Goal: Information Seeking & Learning: Learn about a topic

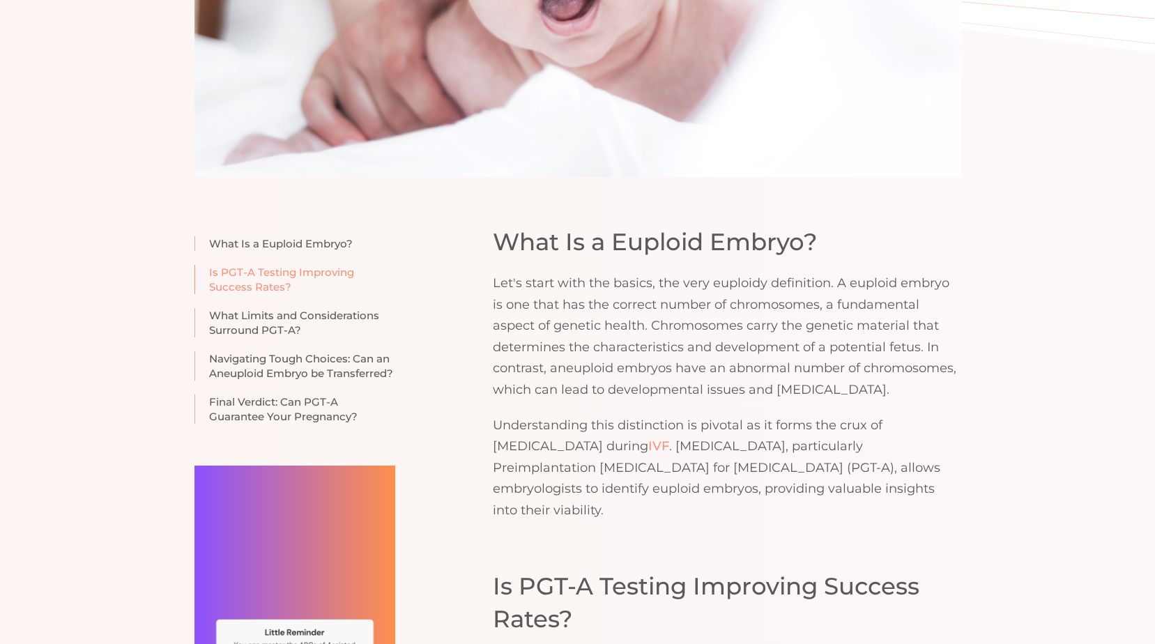
scroll to position [1185, 0]
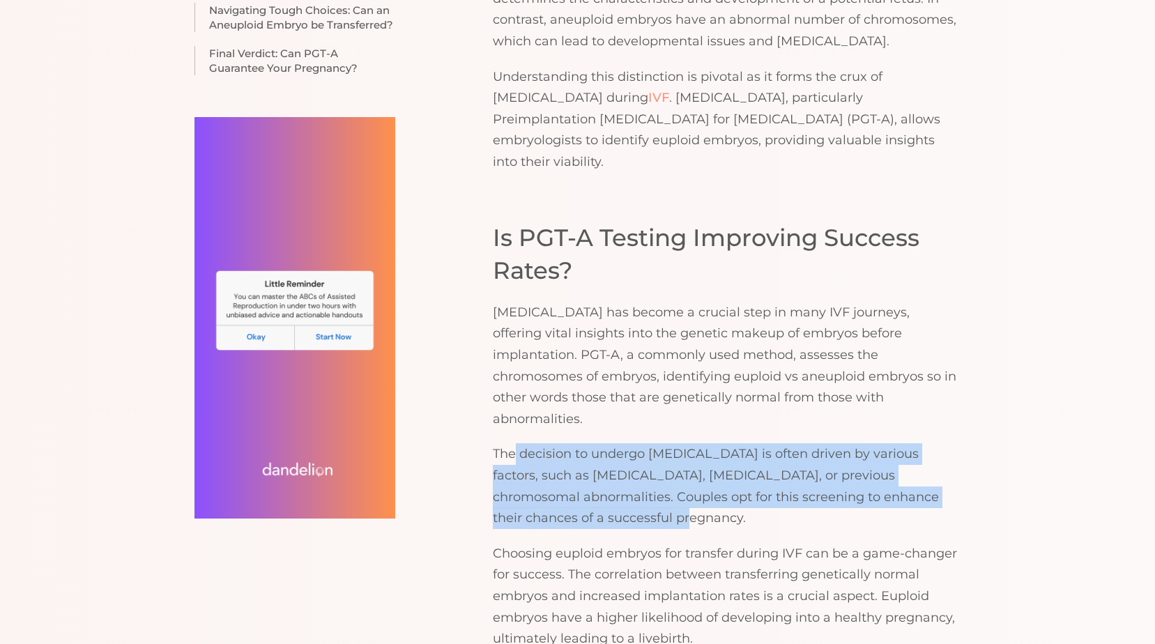
drag, startPoint x: 513, startPoint y: 421, endPoint x: 581, endPoint y: 471, distance: 84.8
click at [581, 471] on p "The decision to undergo [MEDICAL_DATA] is often driven by various factors, such…" at bounding box center [727, 485] width 469 height 85
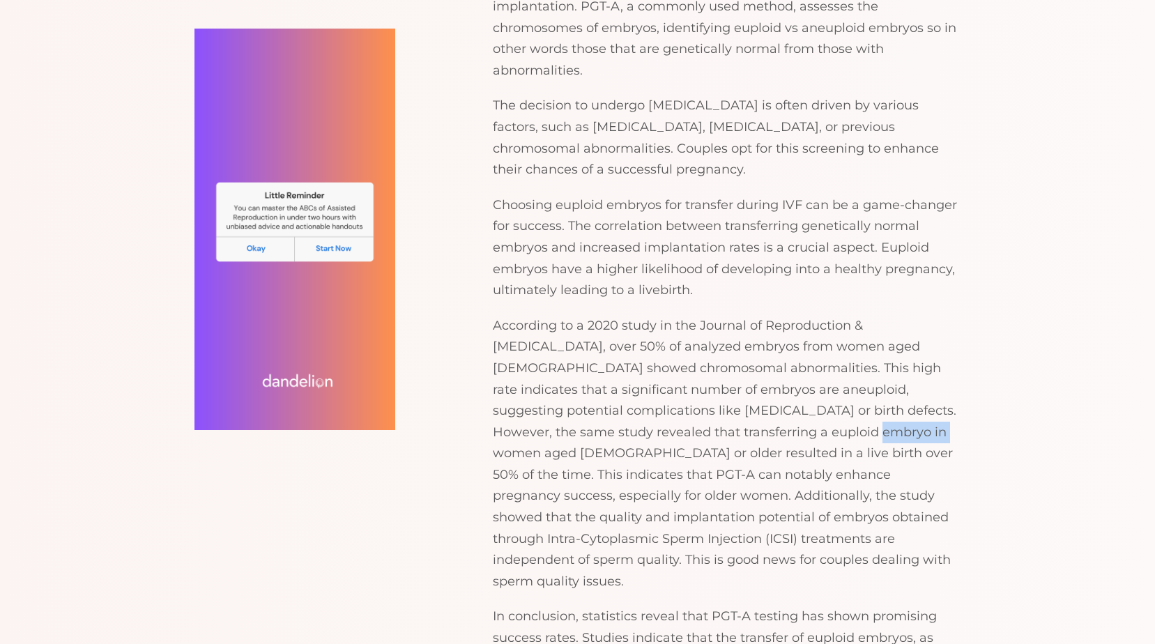
drag, startPoint x: 752, startPoint y: 383, endPoint x: 819, endPoint y: 390, distance: 67.3
click at [819, 390] on p "According to a 2020 study in the Journal of Reproduction & [MEDICAL_DATA], over…" at bounding box center [727, 453] width 469 height 277
drag, startPoint x: 819, startPoint y: 390, endPoint x: 696, endPoint y: 383, distance: 122.9
click at [696, 383] on p "According to a 2020 study in the Journal of Reproduction & [MEDICAL_DATA], over…" at bounding box center [727, 453] width 469 height 277
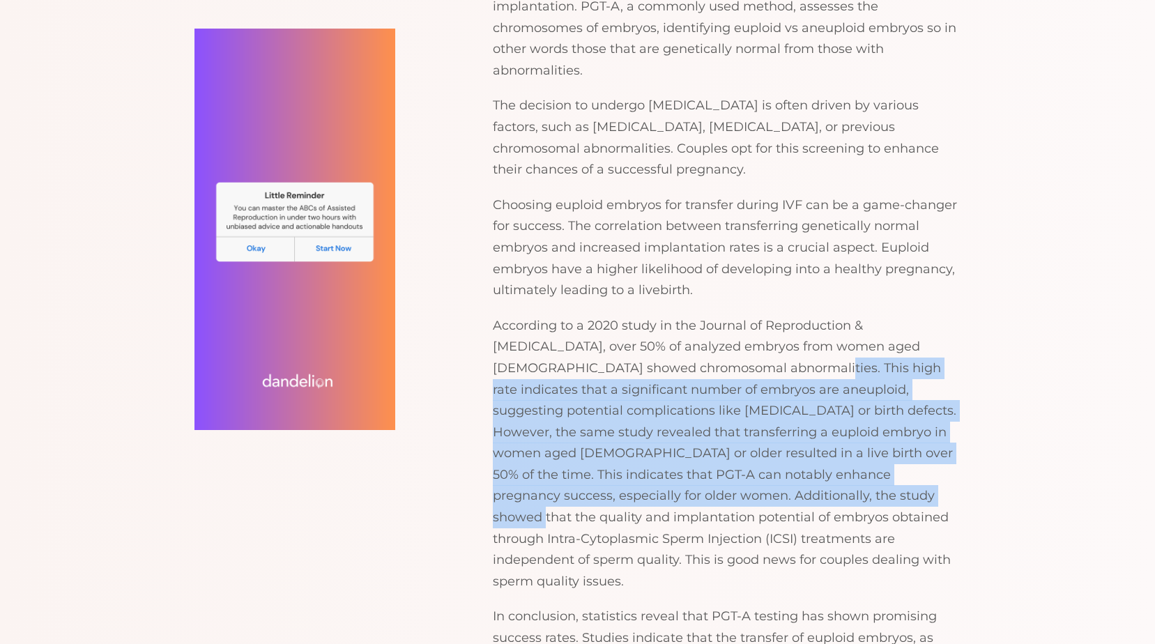
drag, startPoint x: 717, startPoint y: 328, endPoint x: 746, endPoint y: 460, distance: 135.7
click at [746, 460] on p "According to a 2020 study in the Journal of Reproduction & [MEDICAL_DATA], over…" at bounding box center [727, 453] width 469 height 277
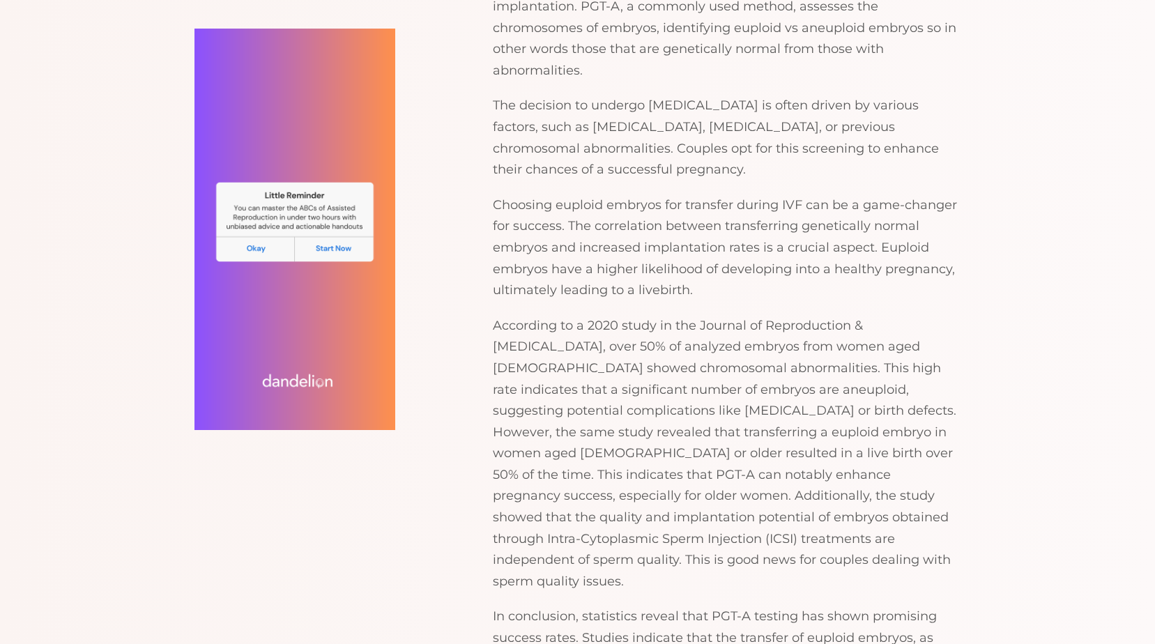
drag, startPoint x: 746, startPoint y: 460, endPoint x: 771, endPoint y: 478, distance: 30.6
click at [771, 478] on p "According to a 2020 study in the Journal of Reproduction & [MEDICAL_DATA], over…" at bounding box center [727, 453] width 469 height 277
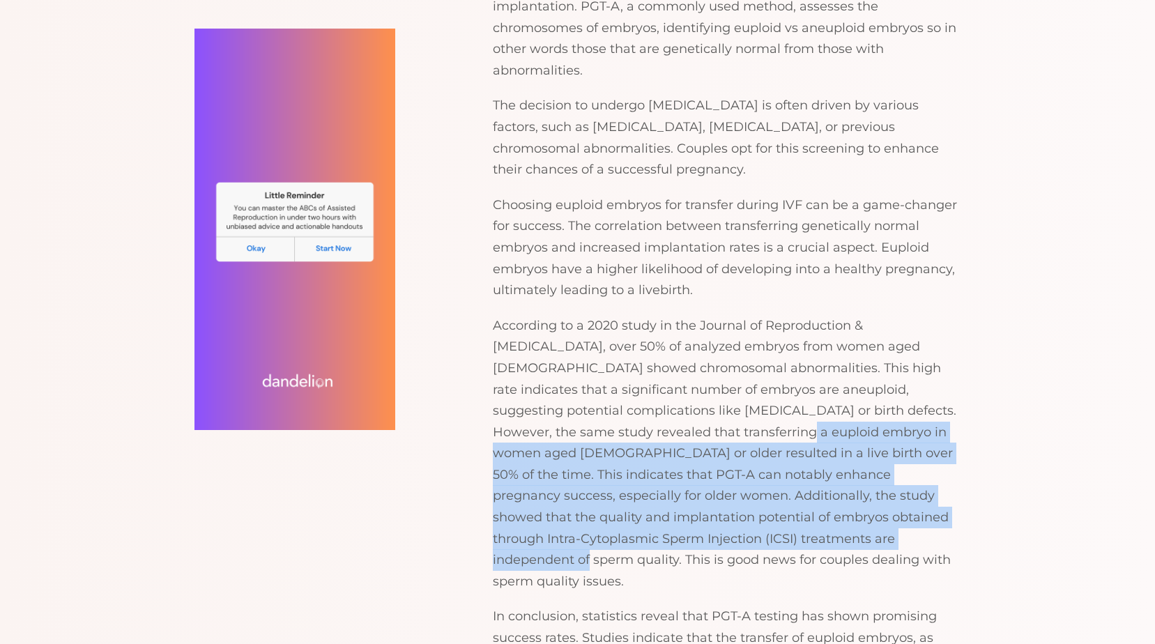
drag, startPoint x: 791, startPoint y: 507, endPoint x: 669, endPoint y: 388, distance: 170.1
click at [669, 388] on p "According to a 2020 study in the Journal of Reproduction & [MEDICAL_DATA], over…" at bounding box center [727, 453] width 469 height 277
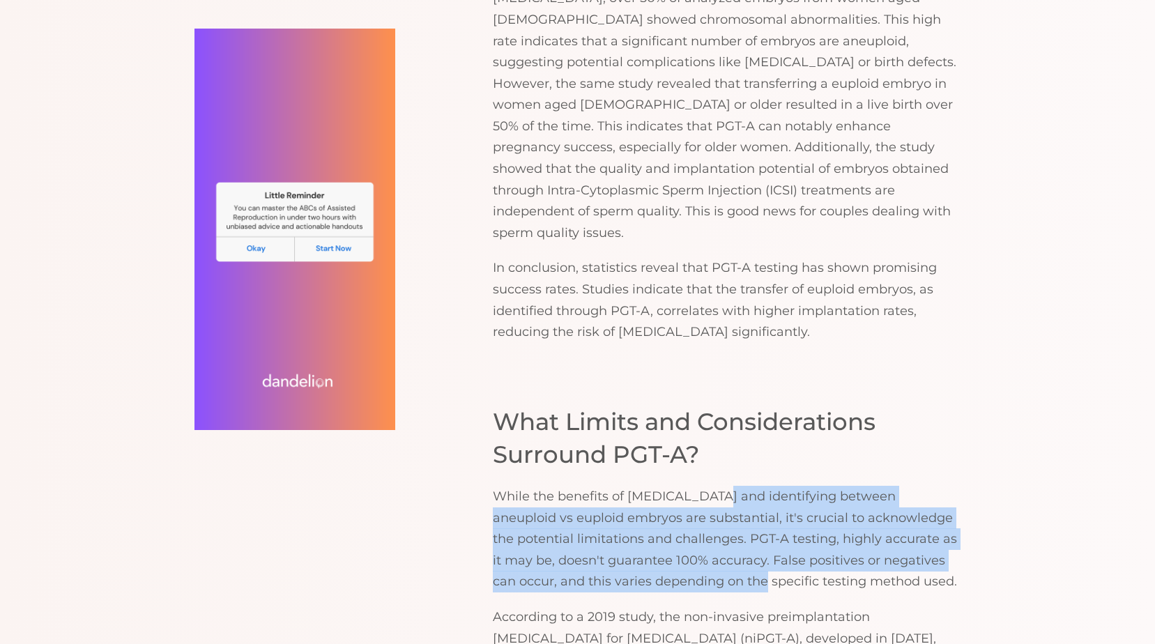
drag, startPoint x: 704, startPoint y: 437, endPoint x: 731, endPoint y: 519, distance: 86.6
click at [731, 519] on p "While the benefits of [MEDICAL_DATA] and identifying between aneuploid vs euplo…" at bounding box center [727, 539] width 469 height 107
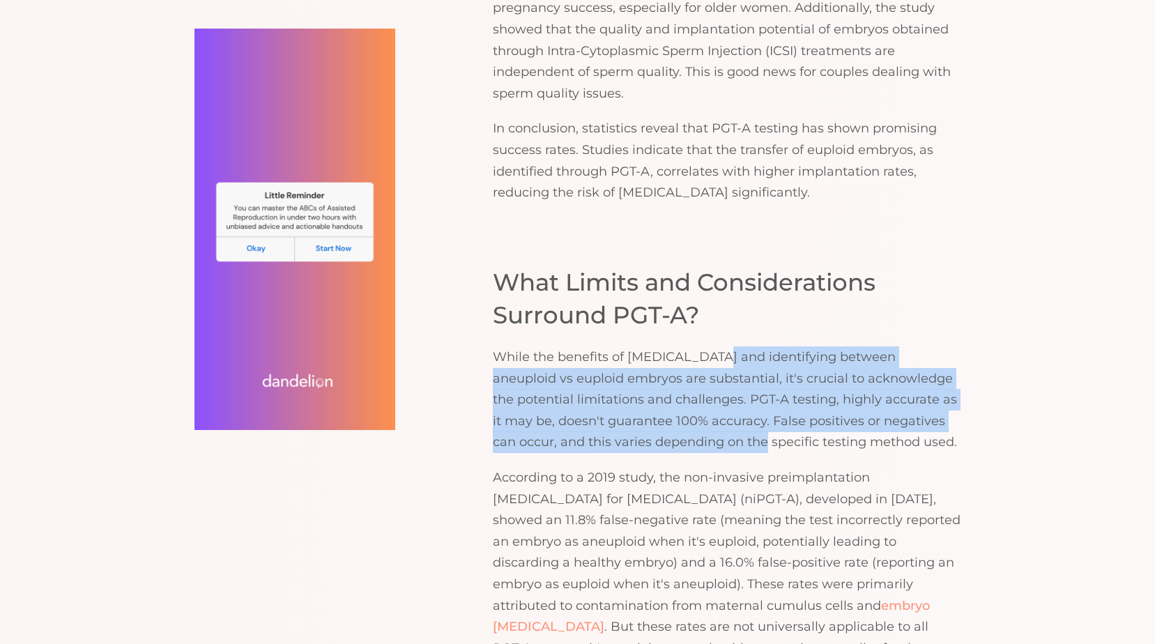
scroll to position [2092, 0]
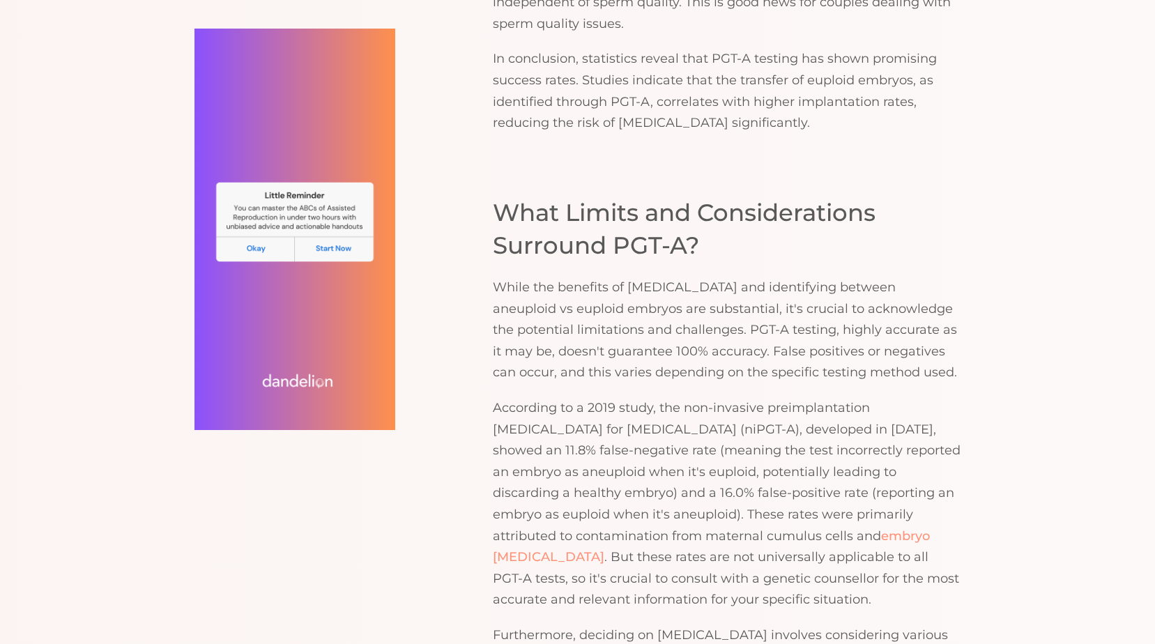
click at [752, 397] on p "According to a 2019 study, the non-invasive preimplantation [MEDICAL_DATA] for …" at bounding box center [727, 503] width 469 height 213
